Goal: Information Seeking & Learning: Learn about a topic

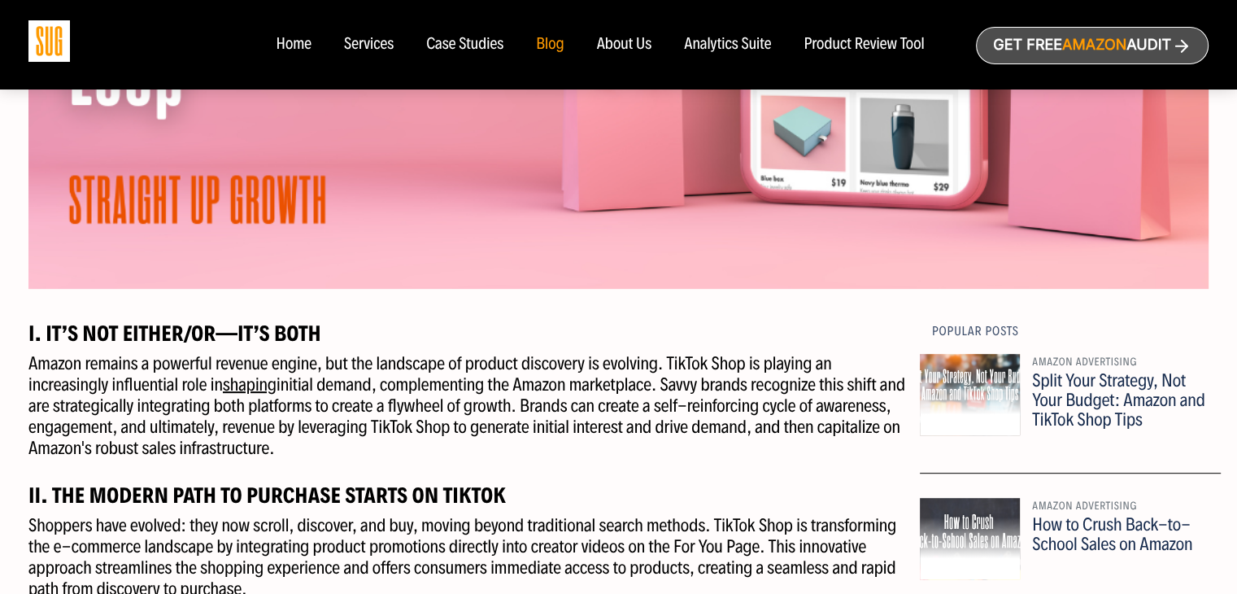
scroll to position [813, 0]
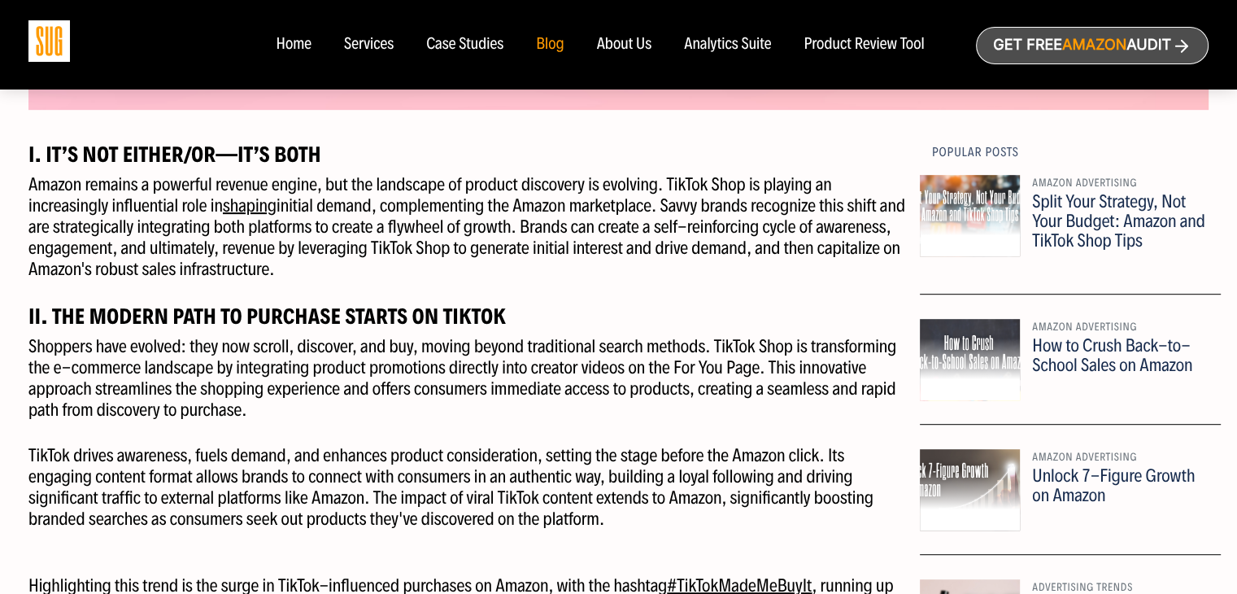
drag, startPoint x: 338, startPoint y: 177, endPoint x: 370, endPoint y: 268, distance: 95.7
click at [370, 268] on p "Amazon remains a powerful revenue engine, but the landscape of product discover…" at bounding box center [467, 227] width 879 height 106
click at [439, 199] on p "Amazon remains a powerful revenue engine, but the landscape of product discover…" at bounding box center [467, 227] width 879 height 106
drag, startPoint x: 667, startPoint y: 189, endPoint x: 527, endPoint y: 261, distance: 157.1
click at [527, 261] on p "Amazon remains a powerful revenue engine, but the landscape of product discover…" at bounding box center [467, 227] width 879 height 106
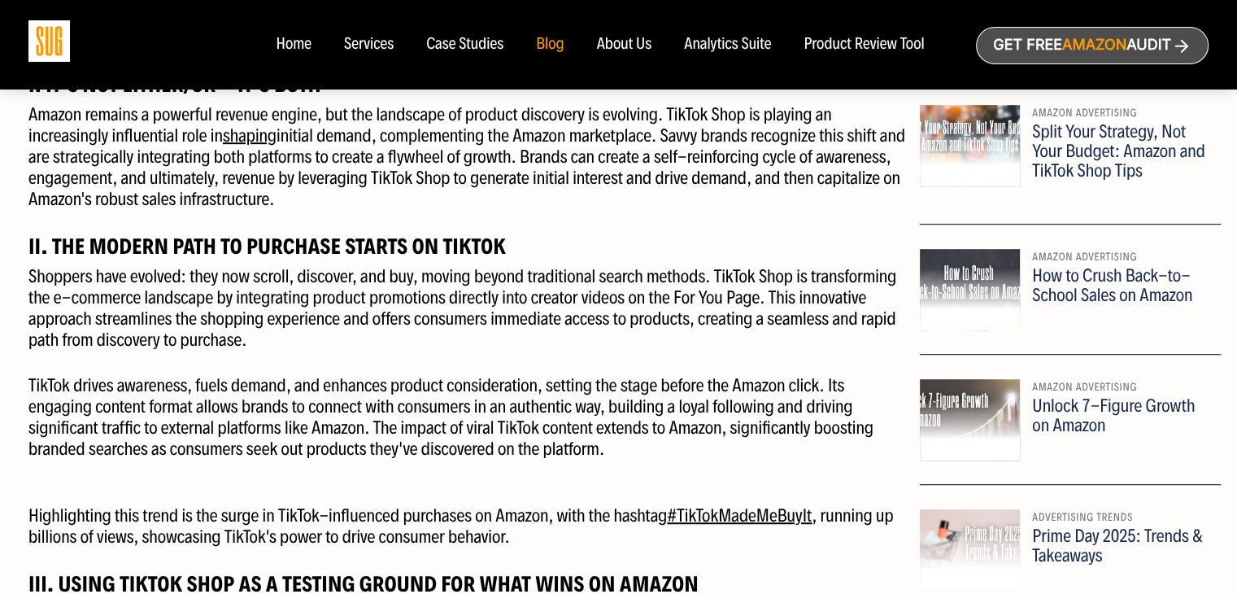
scroll to position [976, 0]
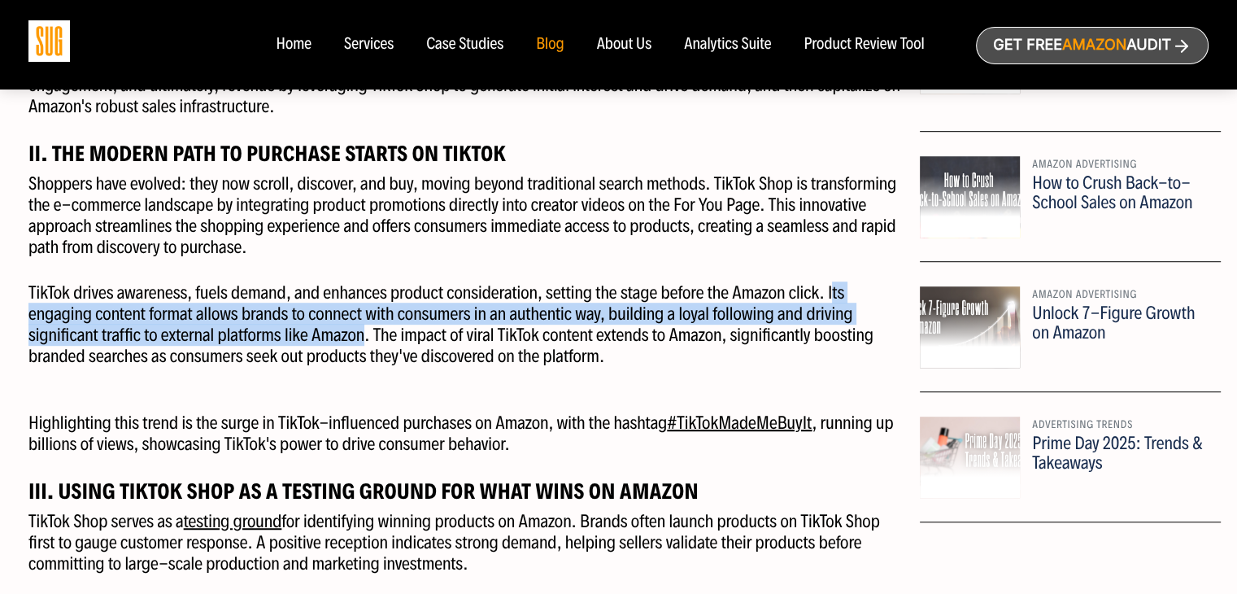
drag, startPoint x: 366, startPoint y: 344, endPoint x: 831, endPoint y: 298, distance: 467.4
click at [831, 298] on p "TikTok drives awareness, fuels demand, and enhances product consideration, sett…" at bounding box center [467, 324] width 879 height 85
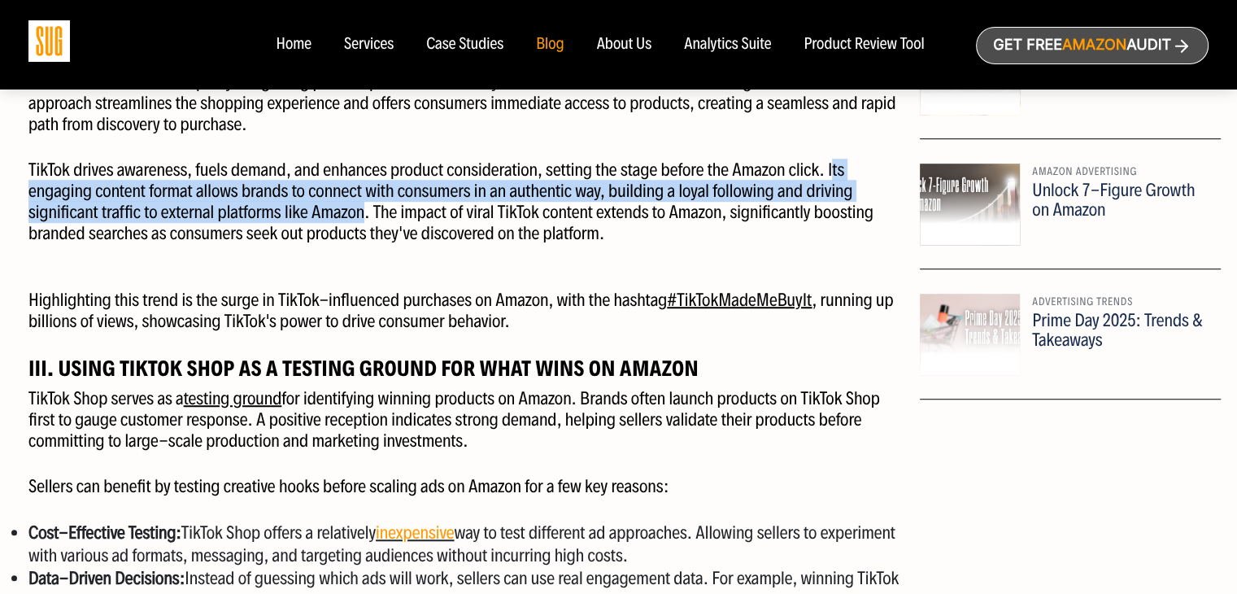
scroll to position [1220, 0]
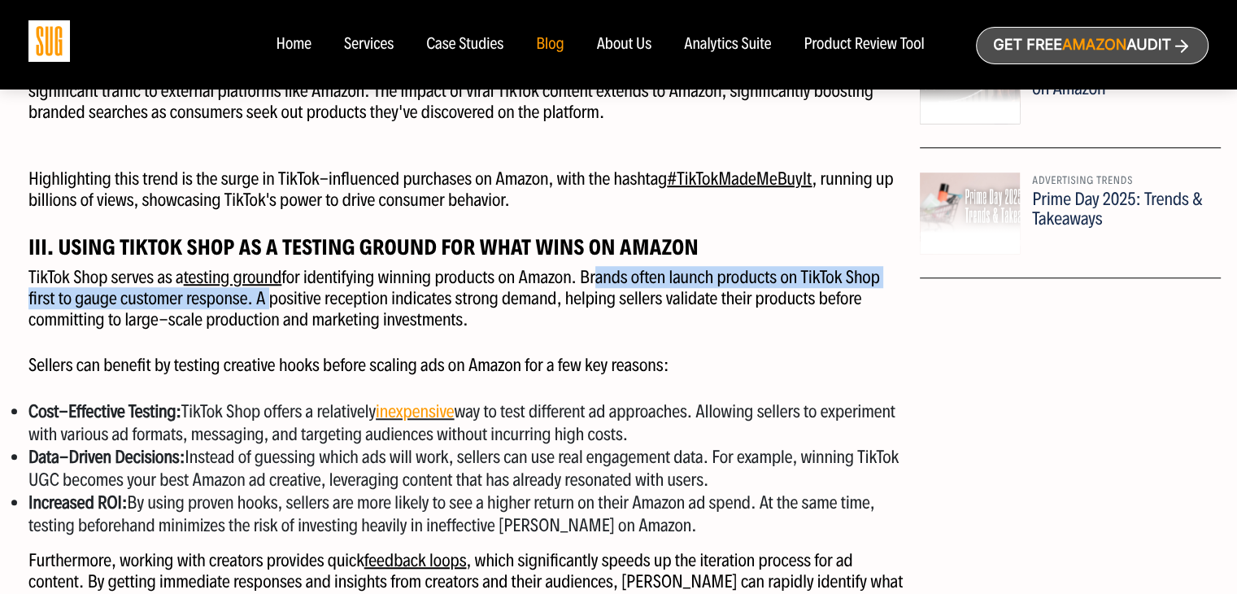
drag, startPoint x: 599, startPoint y: 275, endPoint x: 263, endPoint y: 298, distance: 336.7
click at [263, 298] on p "TikTok Shop serves as a testing ground for identifying winning products on Amaz…" at bounding box center [467, 298] width 879 height 63
drag, startPoint x: 351, startPoint y: 300, endPoint x: 505, endPoint y: 322, distance: 156.1
click at [505, 322] on p "TikTok Shop serves as a testing ground for identifying winning products on Amaz…" at bounding box center [467, 298] width 879 height 63
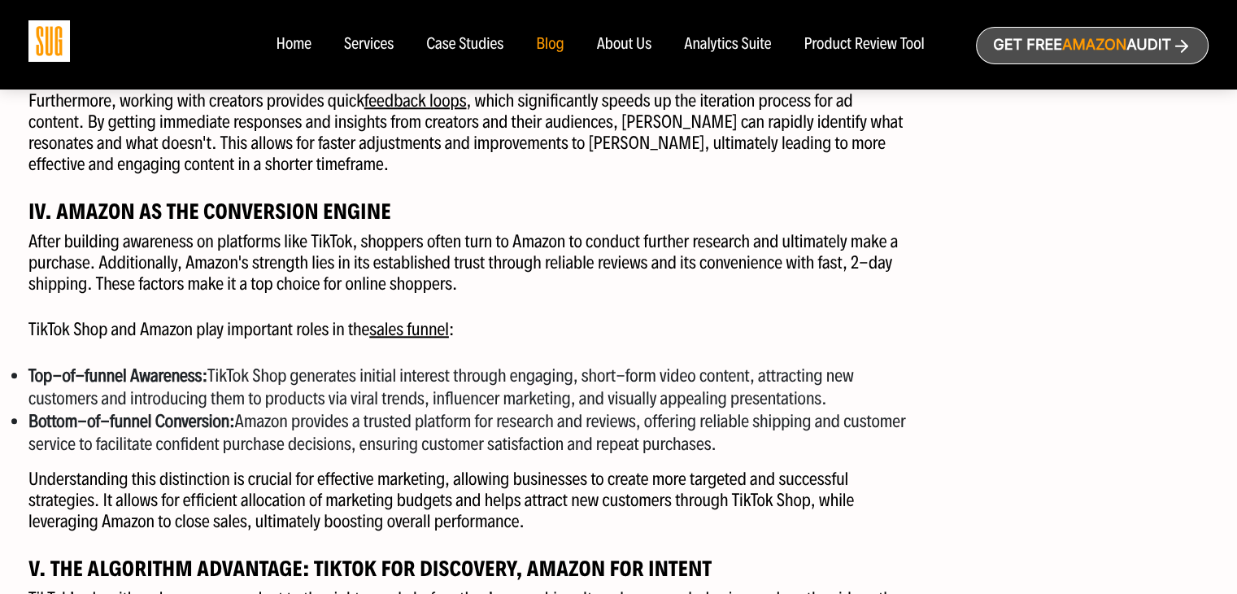
scroll to position [1708, 0]
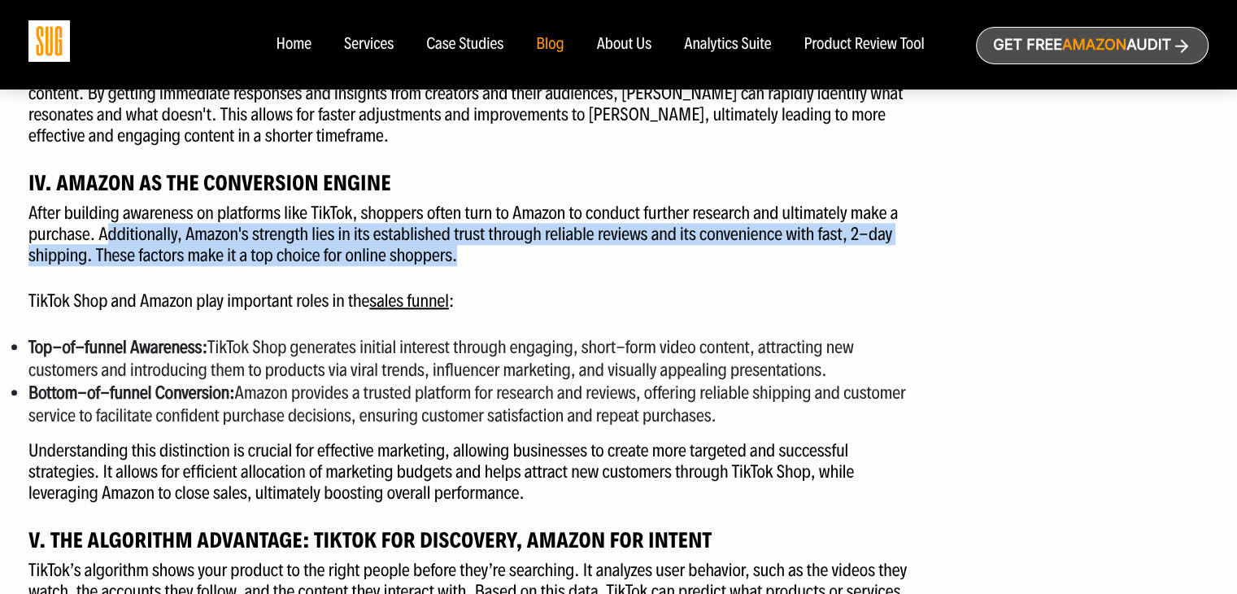
drag, startPoint x: 111, startPoint y: 229, endPoint x: 569, endPoint y: 259, distance: 459.7
click at [569, 259] on p "After building awareness on platforms like TikTok, shoppers often turn to Amazo…" at bounding box center [467, 233] width 879 height 63
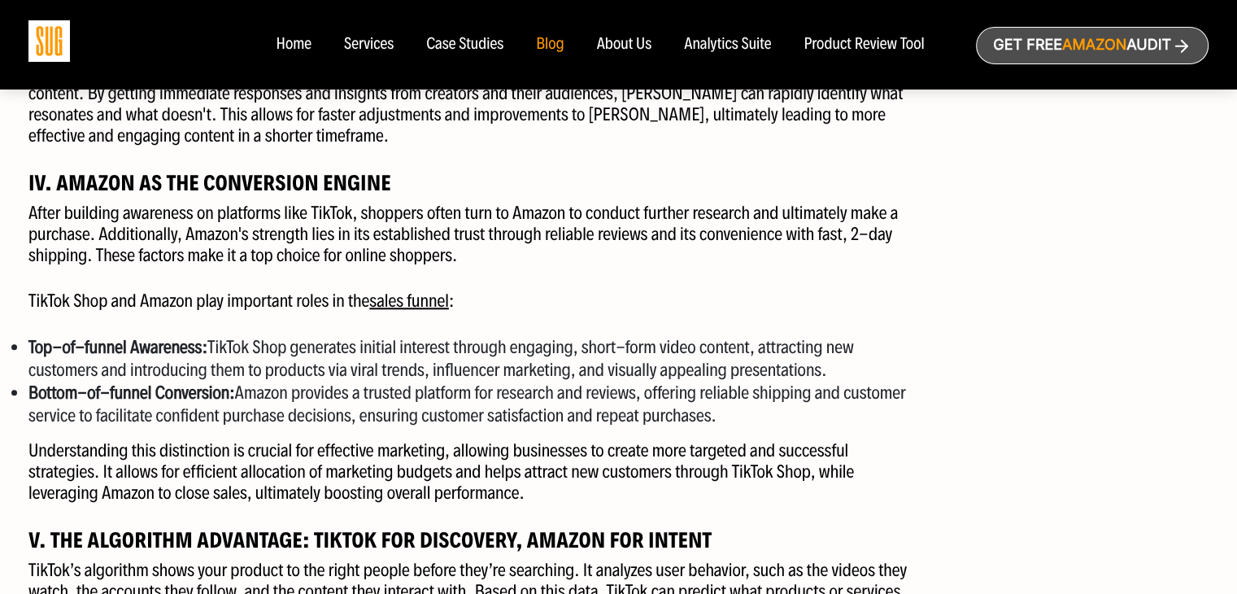
click at [233, 343] on li "Top-of-funnel Awareness: TikTok Shop generates initial interest through engagin…" at bounding box center [467, 359] width 879 height 46
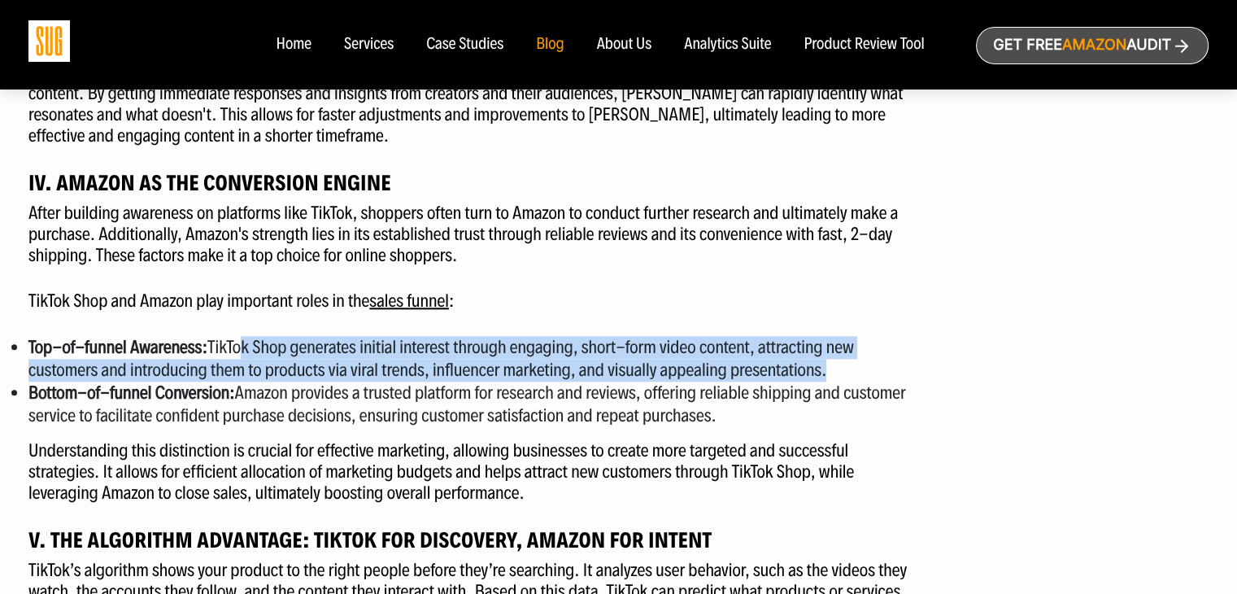
drag, startPoint x: 245, startPoint y: 349, endPoint x: 873, endPoint y: 377, distance: 628.5
click at [873, 377] on li "Top-of-funnel Awareness: TikTok Shop generates initial interest through engagin…" at bounding box center [467, 359] width 879 height 46
drag, startPoint x: 324, startPoint y: 400, endPoint x: 890, endPoint y: 411, distance: 566.1
click at [890, 411] on li "Bottom-of-funnel Conversion: Amazon provides a trusted platform for research an…" at bounding box center [467, 404] width 879 height 46
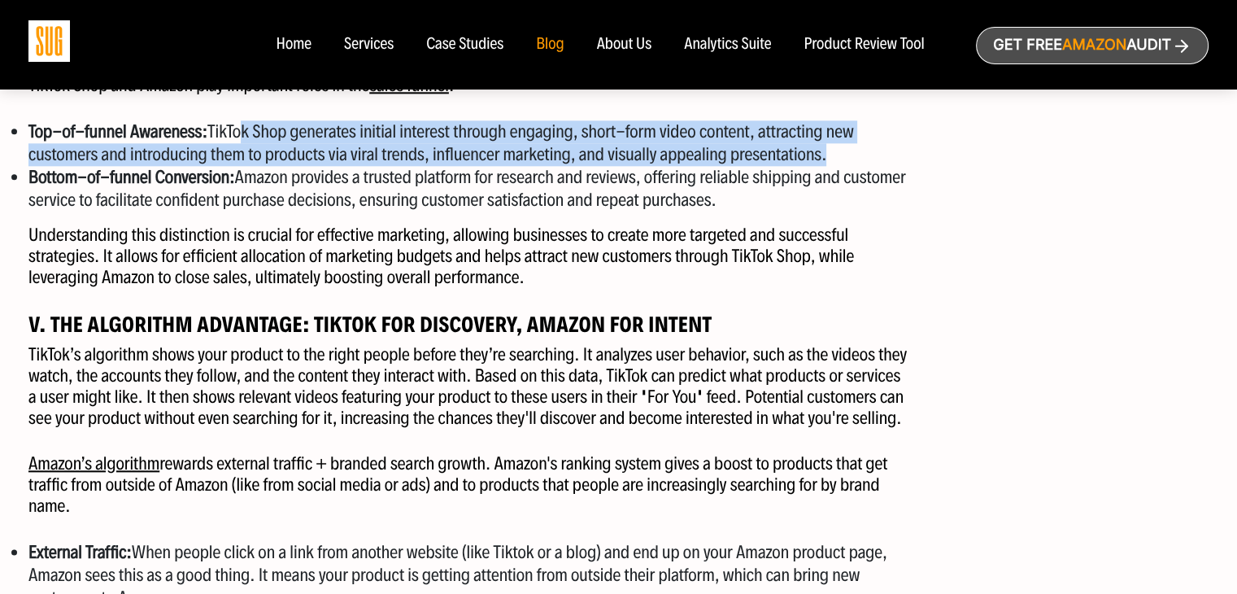
scroll to position [1952, 0]
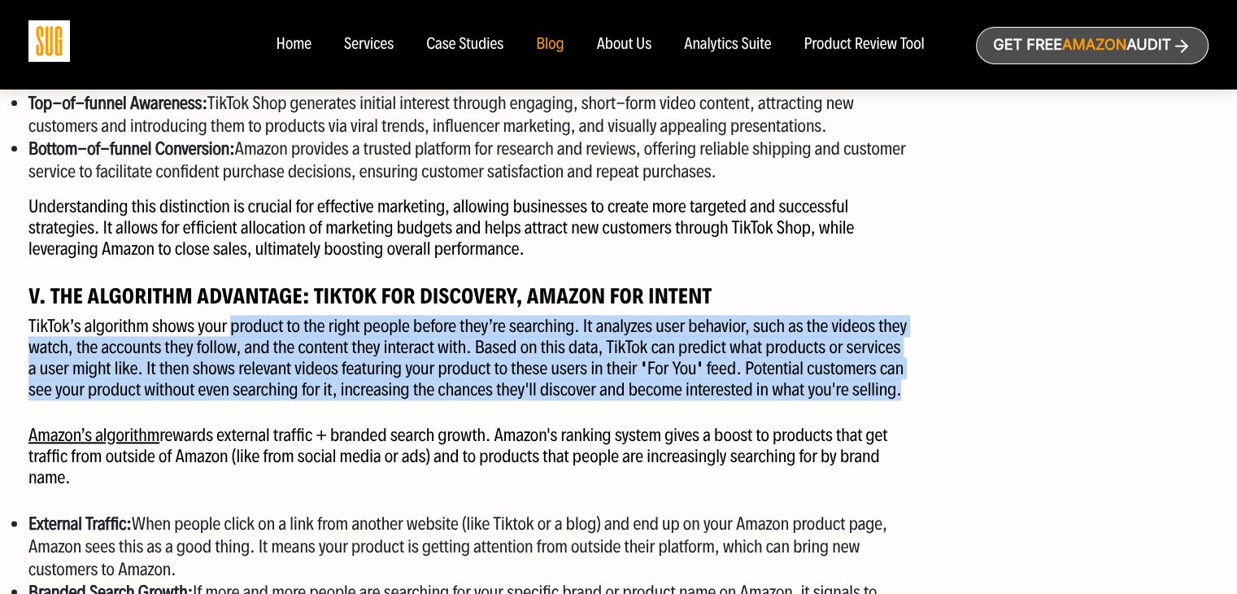
drag, startPoint x: 233, startPoint y: 329, endPoint x: 913, endPoint y: 391, distance: 682.7
click at [913, 391] on div "I. It’s Not Either/Or—It’s Both Amazon remains a powerful revenue engine, but t…" at bounding box center [467, 435] width 903 height 2863
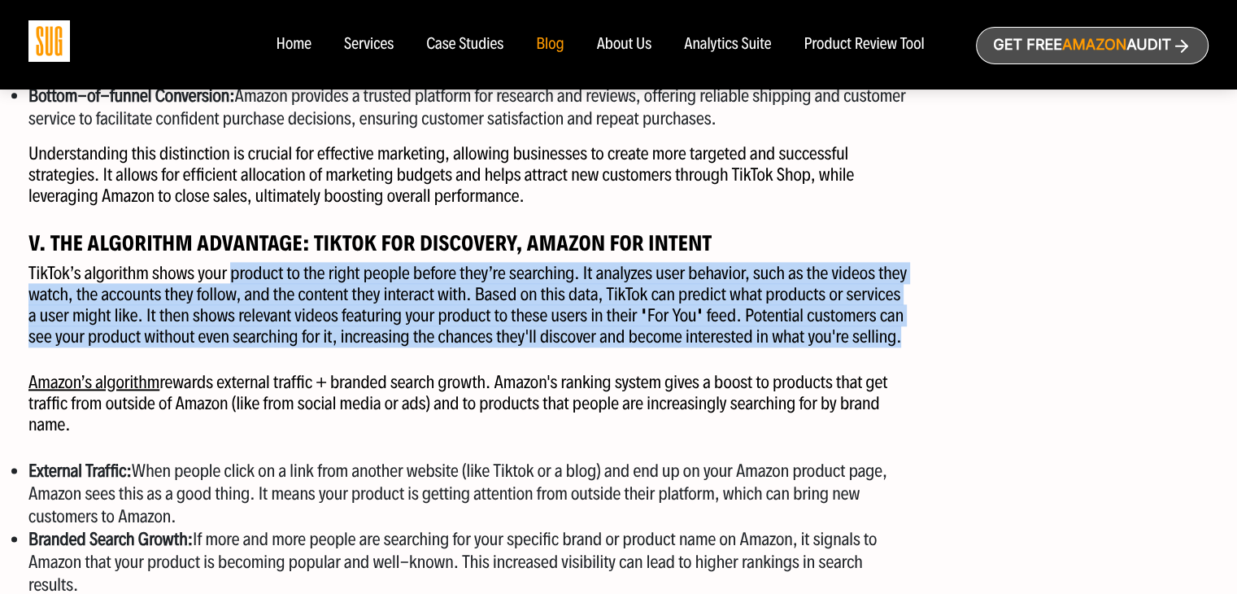
scroll to position [2033, 0]
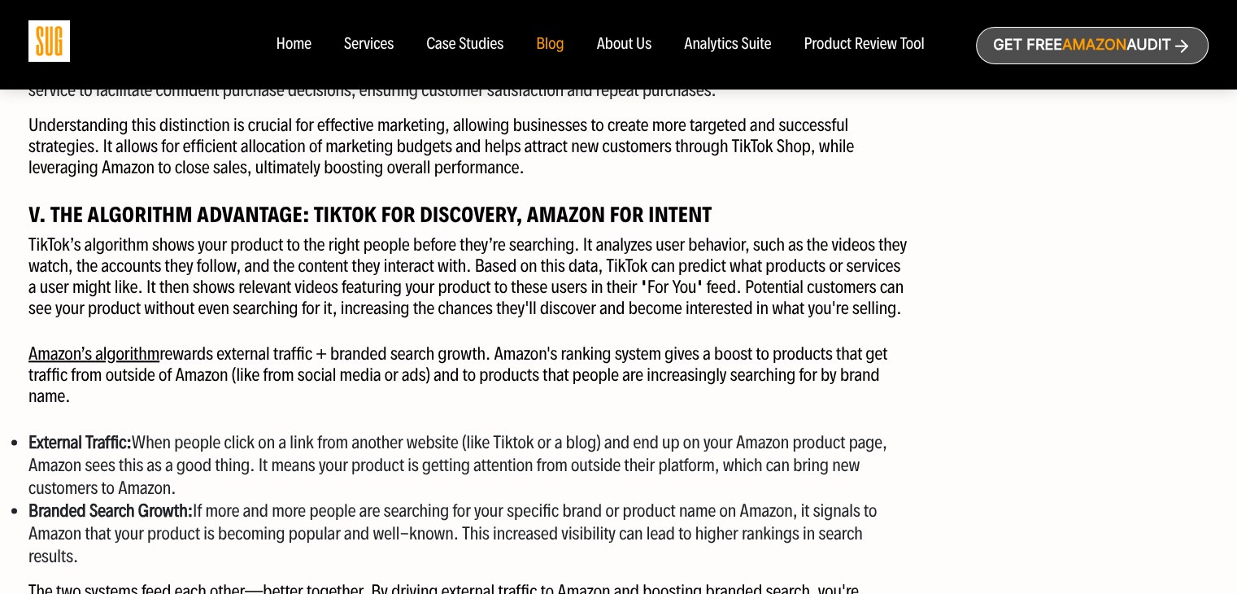
click at [276, 414] on div "I. It’s Not Either/Or—It’s Both Amazon remains a powerful revenue engine, but t…" at bounding box center [467, 353] width 903 height 2863
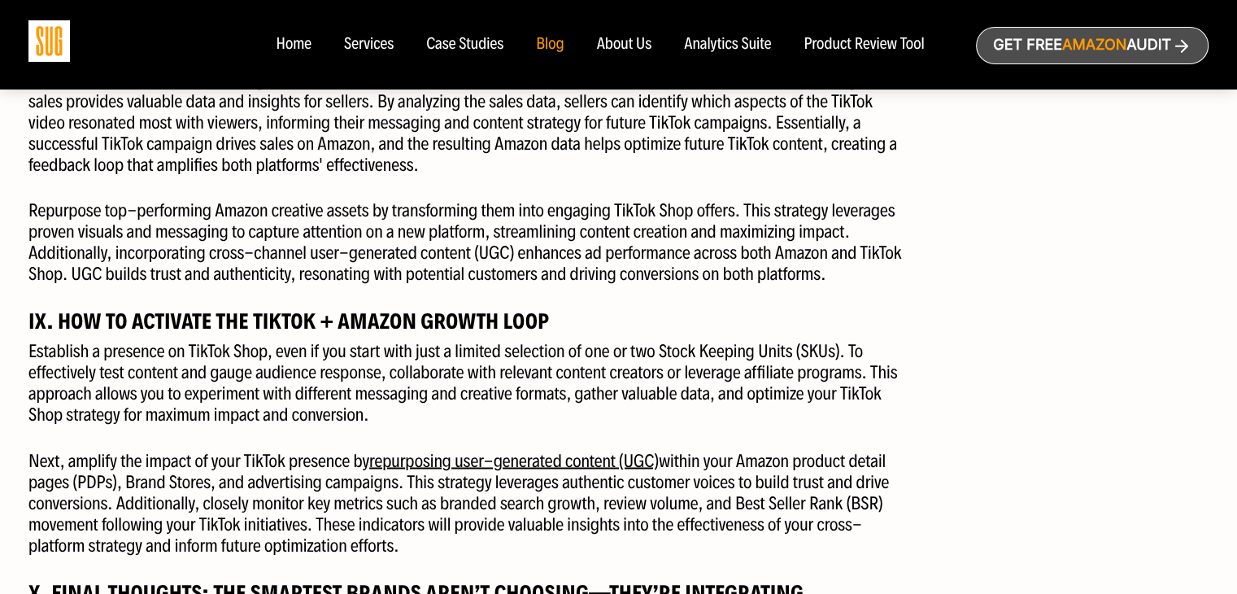
scroll to position [2765, 0]
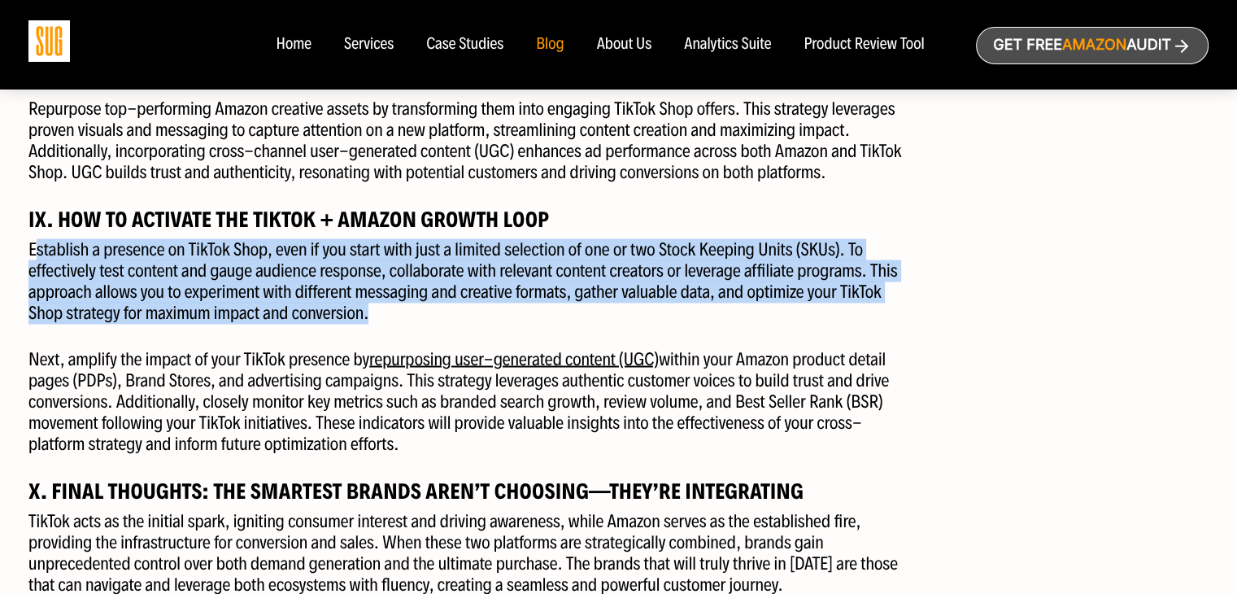
drag, startPoint x: 36, startPoint y: 251, endPoint x: 546, endPoint y: 314, distance: 514.5
click at [546, 314] on p "Establish a presence on TikTok Shop, even if you start with just a limited sele…" at bounding box center [467, 281] width 879 height 85
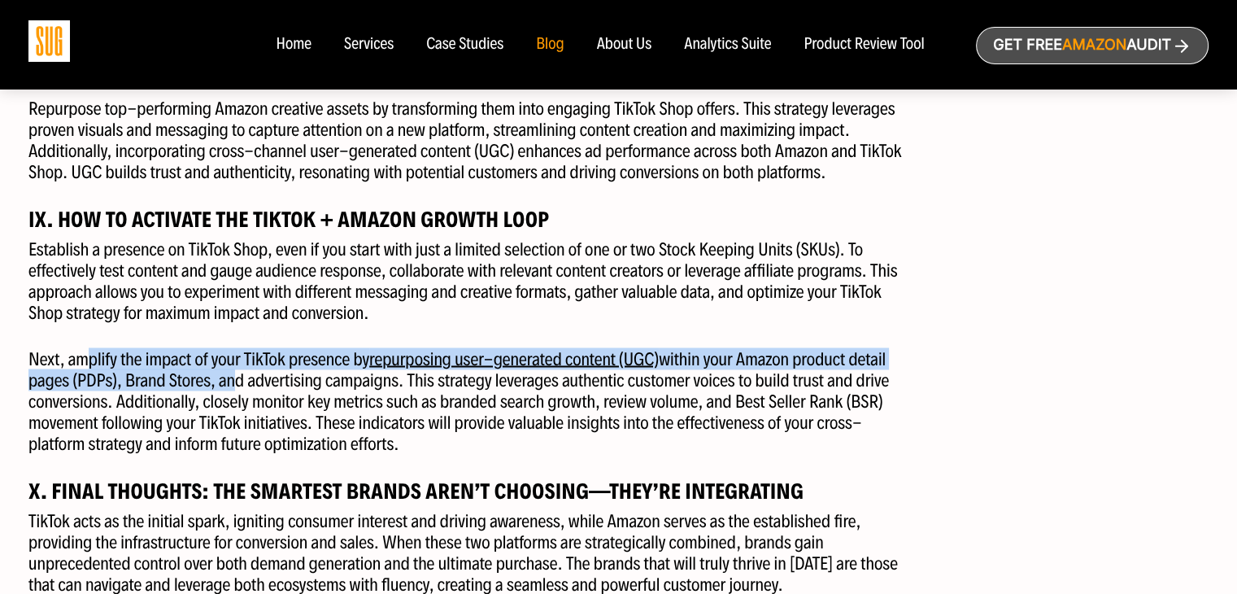
drag, startPoint x: 89, startPoint y: 355, endPoint x: 223, endPoint y: 388, distance: 137.3
click at [223, 388] on p "Next, amplify the impact of your TikTok presence by repurposing user-generated …" at bounding box center [467, 401] width 879 height 106
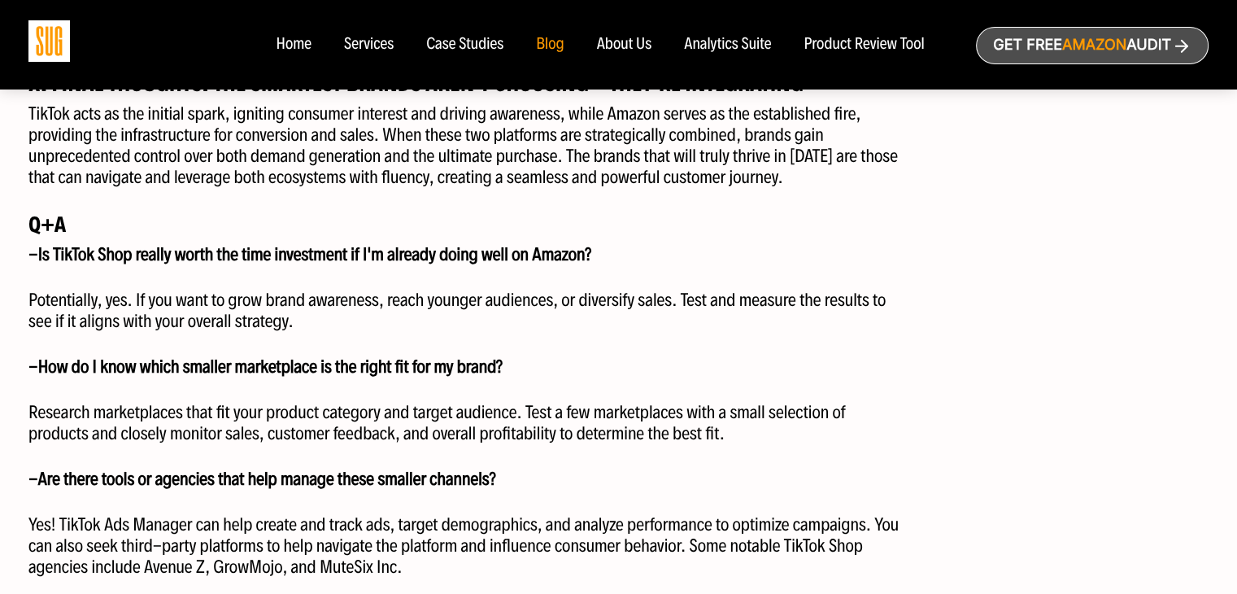
scroll to position [3334, 0]
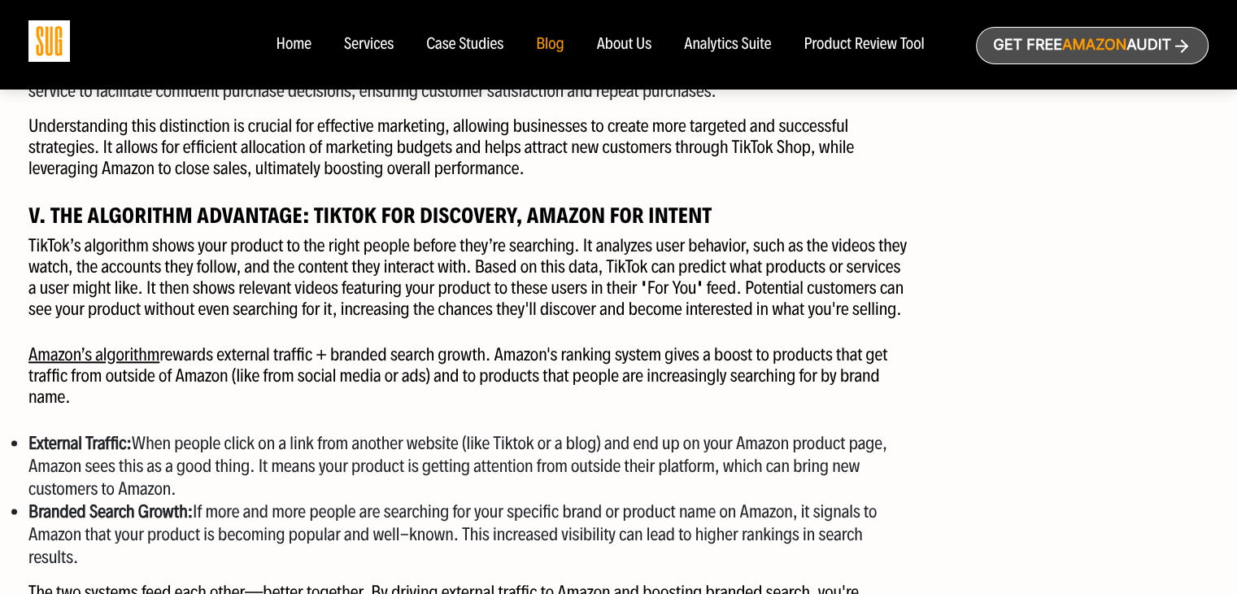
scroll to position [2033, 0]
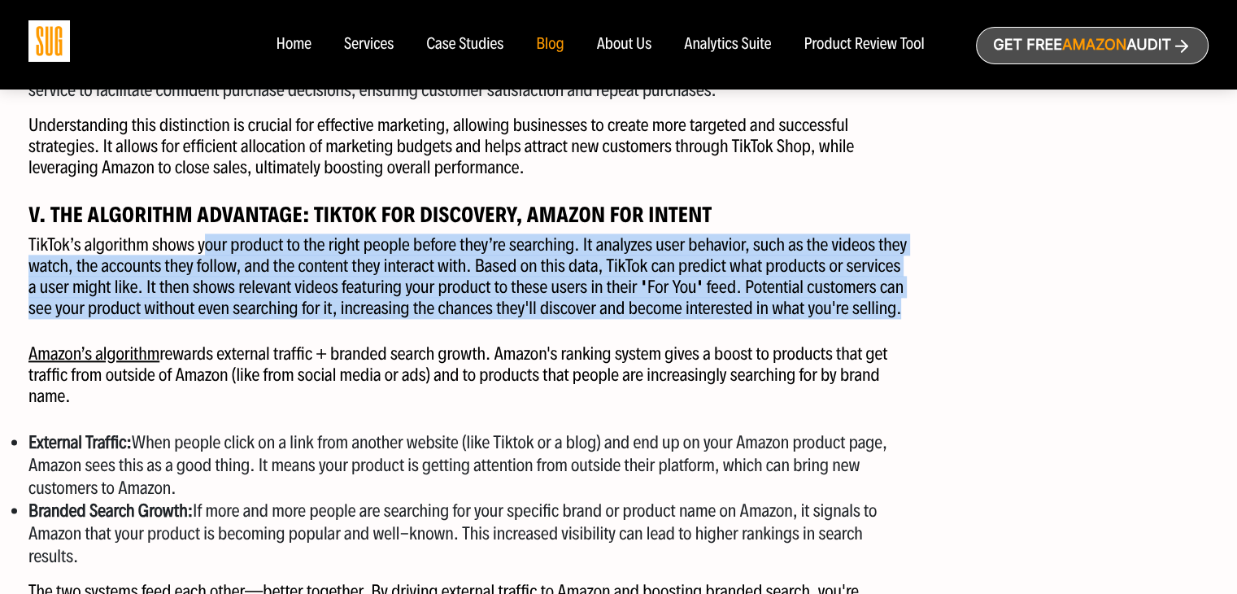
drag, startPoint x: 204, startPoint y: 242, endPoint x: 916, endPoint y: 300, distance: 714.0
click at [918, 298] on div "I. It’s Not Either/Or—It’s Both Amazon remains a powerful revenue engine, but t…" at bounding box center [467, 353] width 903 height 2863
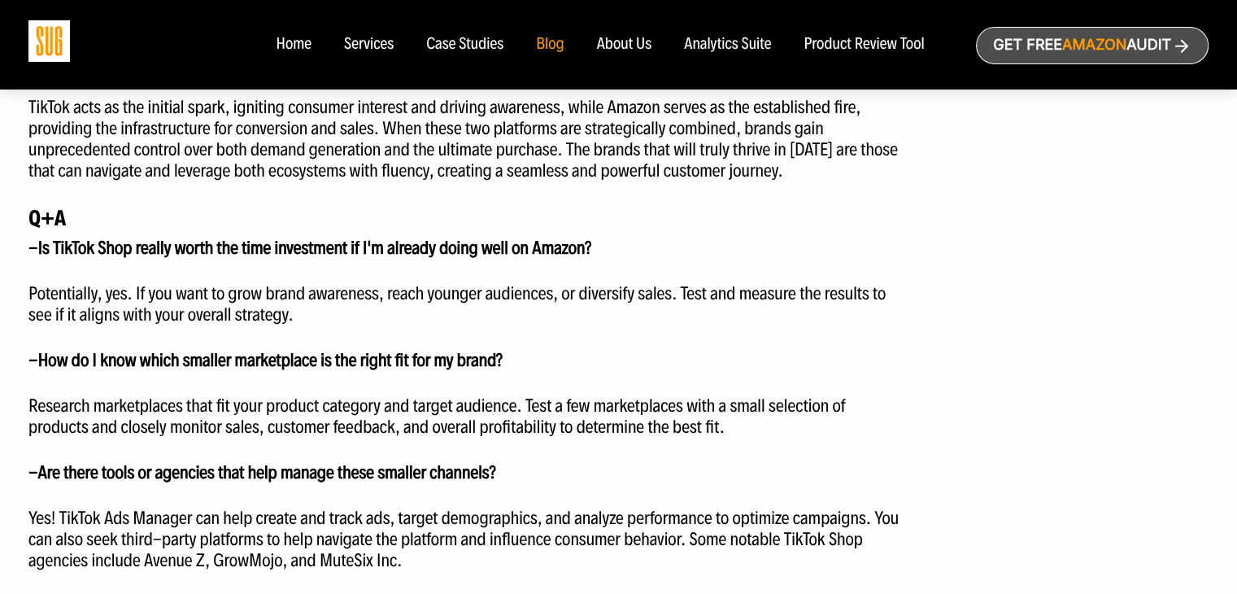
scroll to position [3172, 0]
